Goal: Navigation & Orientation: Find specific page/section

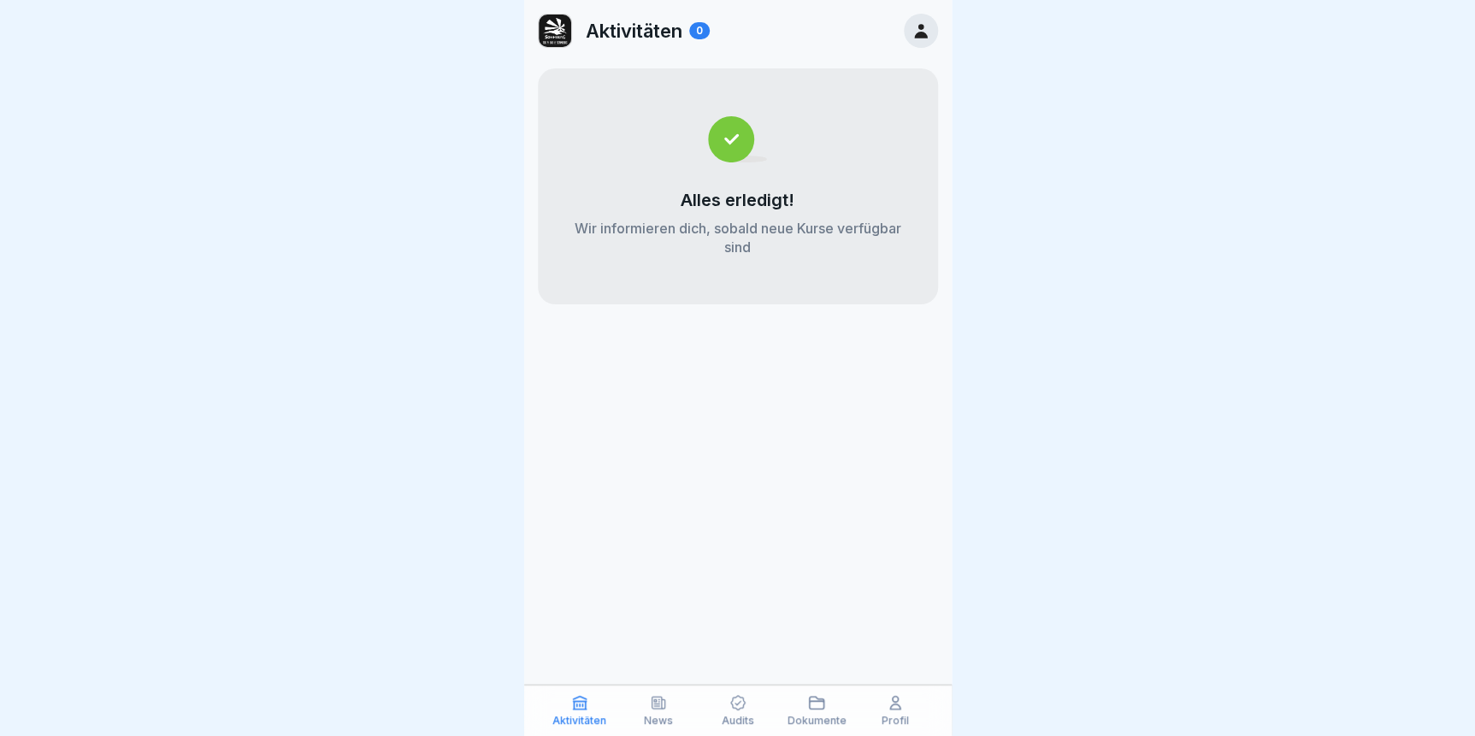
click at [656, 708] on icon at bounding box center [658, 702] width 17 height 17
click at [732, 716] on p "Audits" at bounding box center [737, 721] width 32 height 12
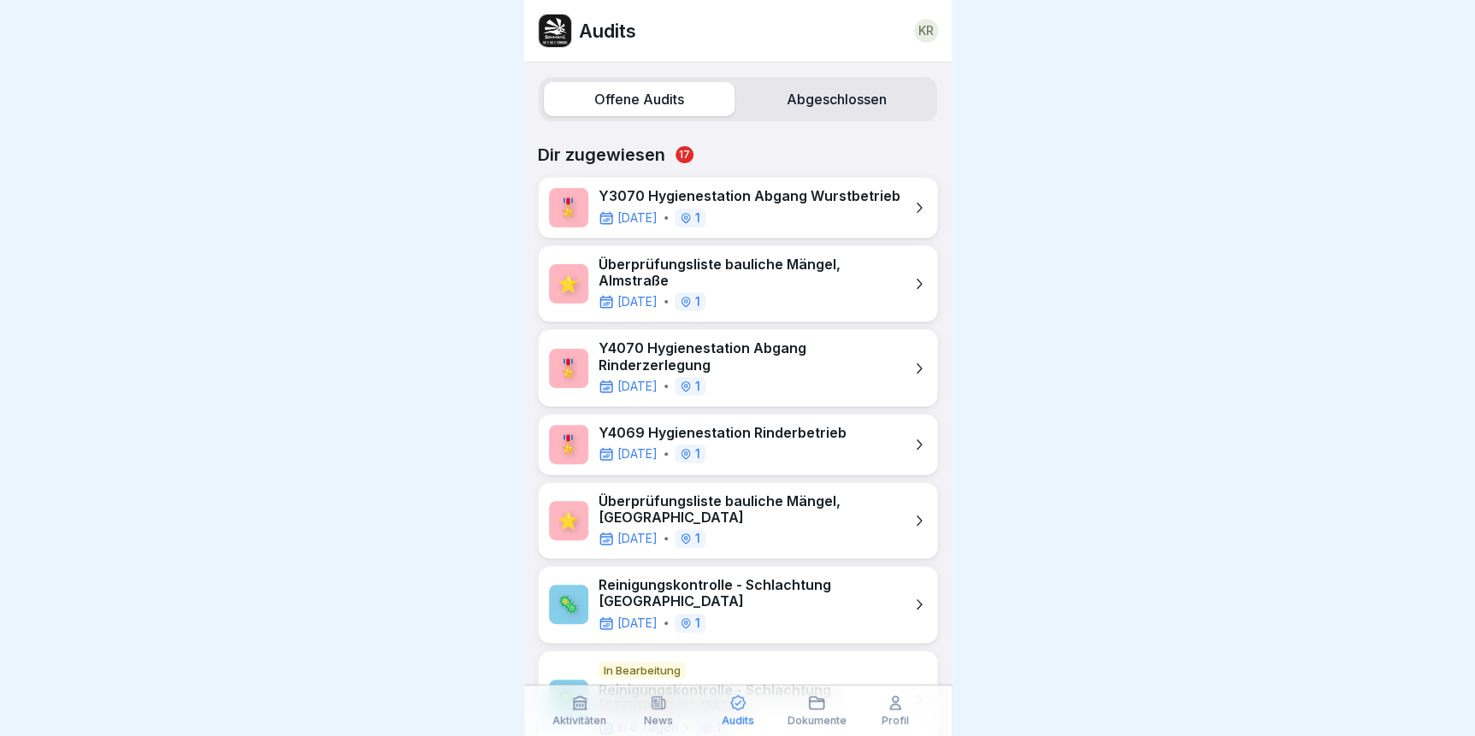
click at [792, 705] on div "Dokumente" at bounding box center [816, 710] width 70 height 32
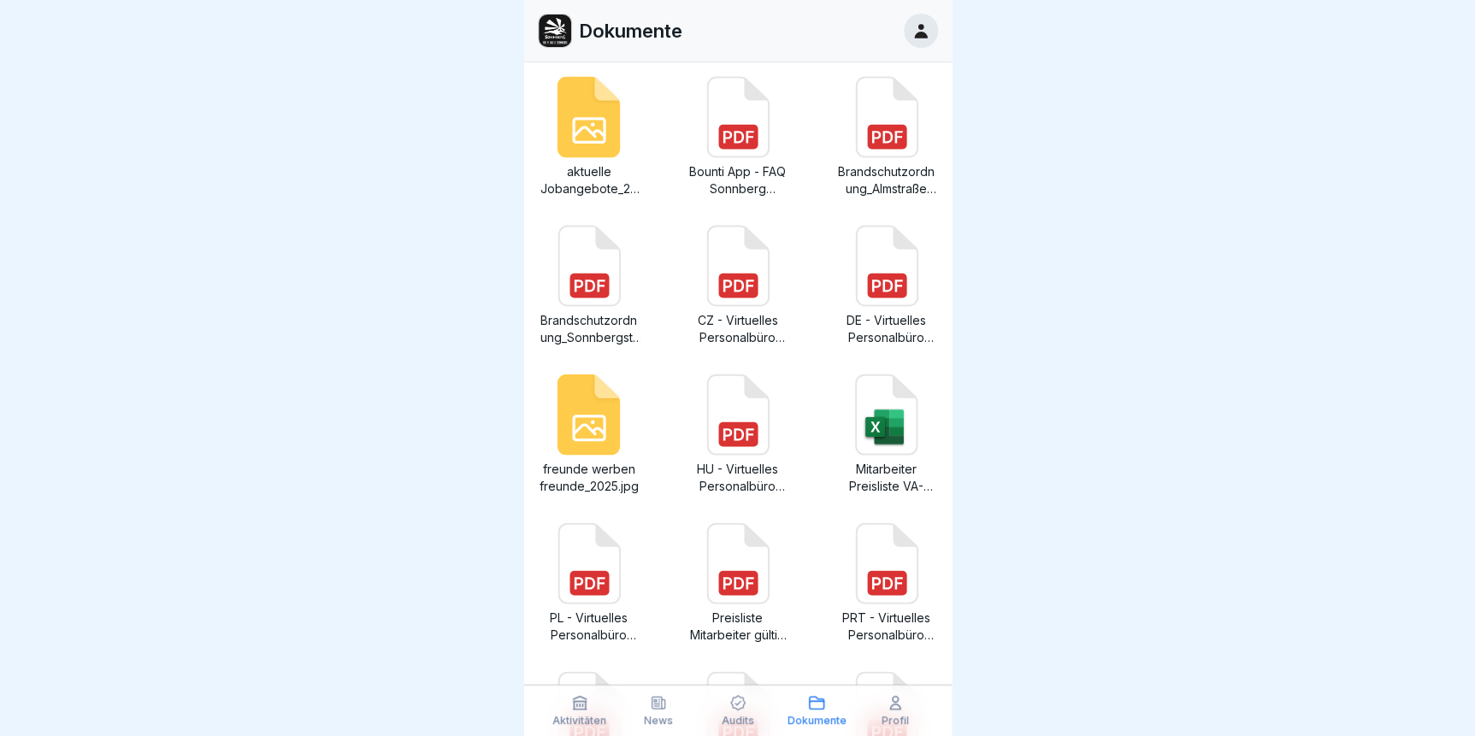
click at [880, 728] on div "Aktivitäten News Audits Dokumente Profil" at bounding box center [737, 710] width 427 height 51
click at [891, 710] on icon at bounding box center [895, 703] width 10 height 13
